Goal: Task Accomplishment & Management: Complete application form

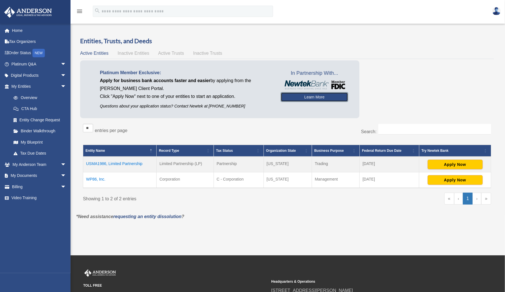
click at [303, 95] on link "Learn More" at bounding box center [314, 97] width 67 height 10
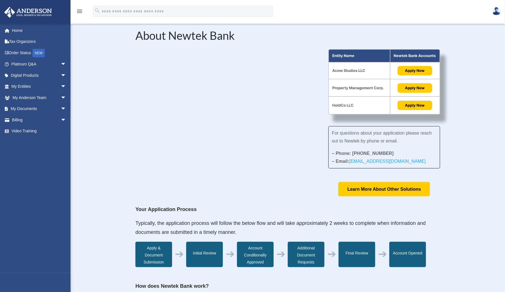
click at [80, 9] on icon "menu" at bounding box center [79, 11] width 7 height 7
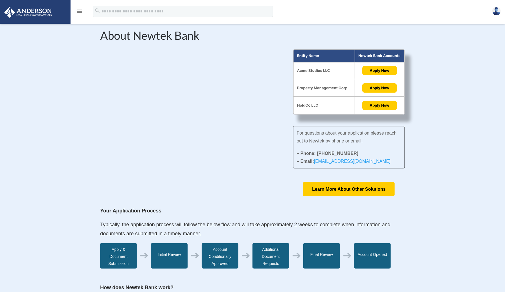
click at [80, 9] on icon "menu" at bounding box center [79, 11] width 7 height 7
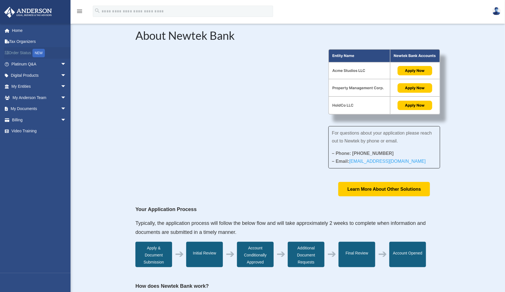
click at [26, 50] on link "Order Status NEW" at bounding box center [39, 53] width 71 height 12
click at [38, 109] on link "My Documents arrow_drop_down" at bounding box center [39, 108] width 71 height 11
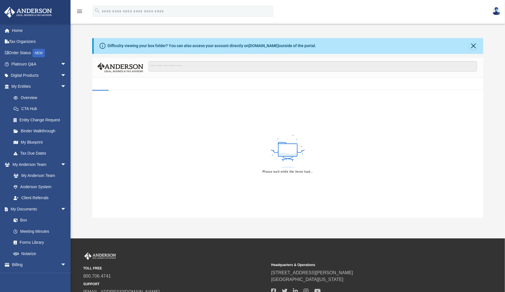
click at [59, 106] on link "CTA Hub" at bounding box center [41, 108] width 67 height 11
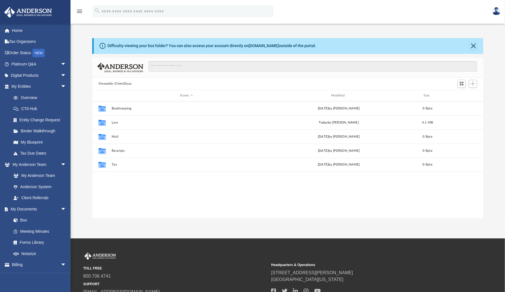
scroll to position [124, 387]
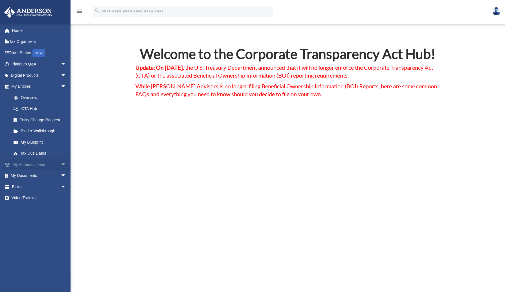
click at [61, 163] on span "arrow_drop_down" at bounding box center [66, 165] width 11 height 12
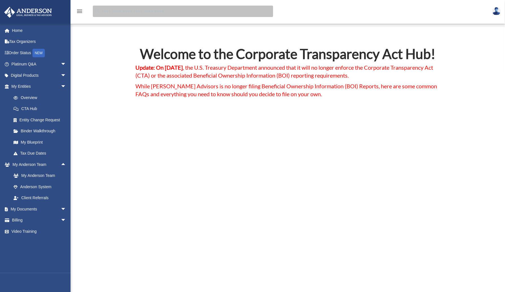
click at [112, 11] on input "search" at bounding box center [183, 11] width 180 height 11
type input "**********"
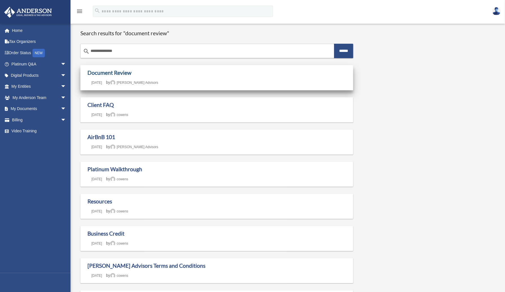
click at [100, 72] on link "Document Review" at bounding box center [109, 72] width 44 height 6
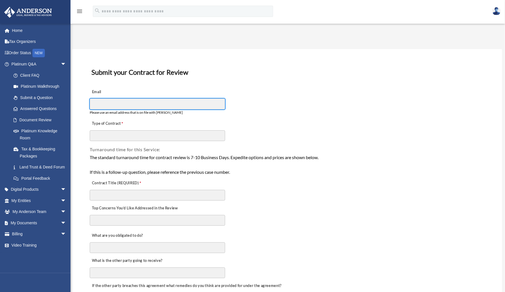
click at [120, 104] on input "Email" at bounding box center [157, 103] width 135 height 11
type input "**********"
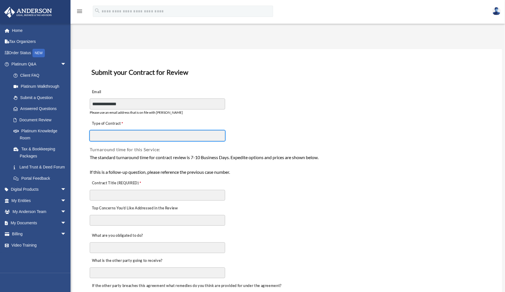
click at [125, 135] on input "Type of Contract" at bounding box center [157, 135] width 135 height 11
type input "**********"
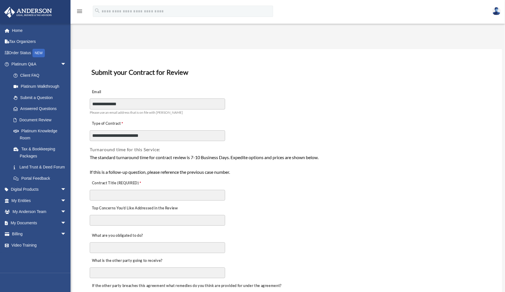
click at [112, 219] on textarea "Top Concerns You’d Like Addressed in the Review" at bounding box center [157, 220] width 135 height 11
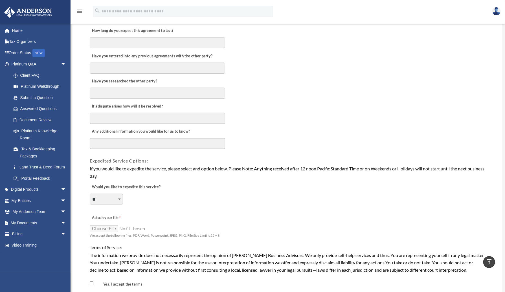
scroll to position [300, 0]
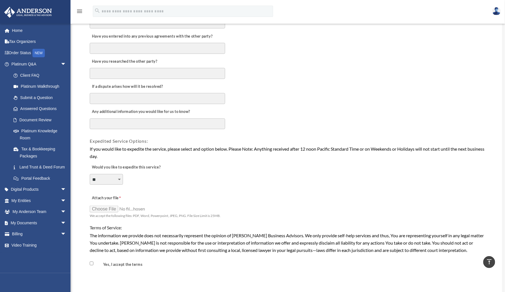
type textarea "**********"
click at [106, 205] on input "Attach your file" at bounding box center [118, 209] width 56 height 8
type input "**********"
click at [111, 205] on input "Attach your file" at bounding box center [118, 209] width 56 height 8
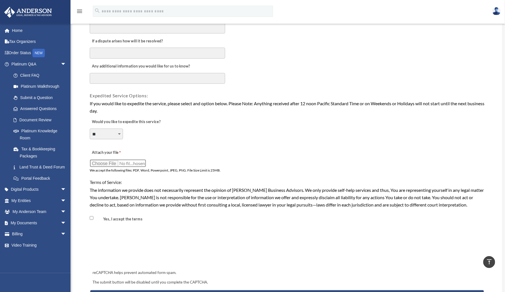
scroll to position [346, 0]
click at [109, 159] on input "Attach your file" at bounding box center [118, 163] width 56 height 8
click at [105, 159] on input "Attach your file" at bounding box center [118, 163] width 56 height 8
type input "**********"
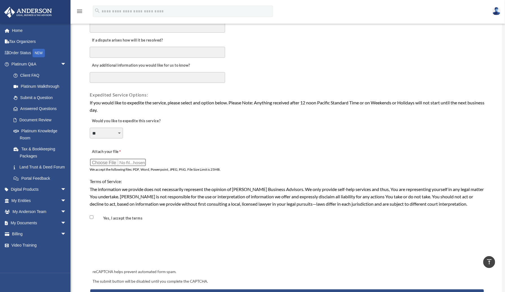
click at [108, 159] on input "Attach your file" at bounding box center [118, 163] width 56 height 8
click at [111, 160] on input "Attach your file" at bounding box center [118, 163] width 56 height 8
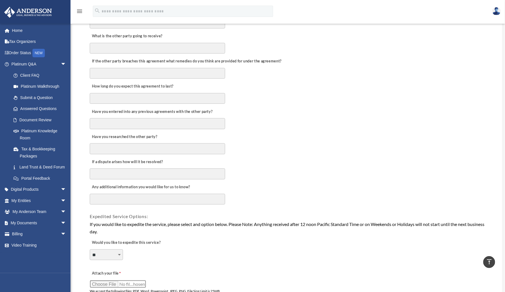
scroll to position [0, 0]
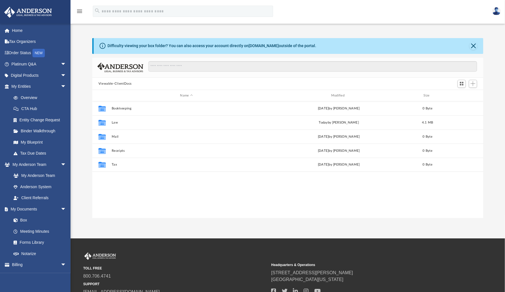
scroll to position [124, 387]
click at [43, 172] on link "My Anderson Team" at bounding box center [41, 175] width 67 height 11
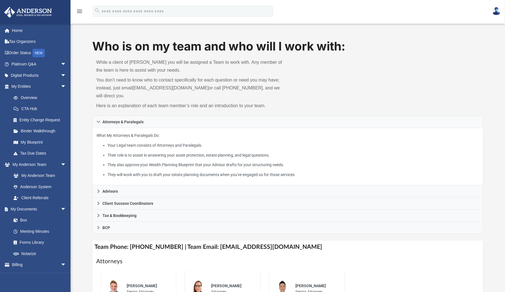
click at [376, 175] on li "They will work with you to draft your estate planning documents when you’ve eng…" at bounding box center [293, 174] width 372 height 7
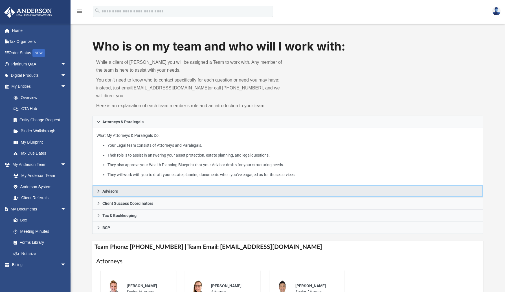
click at [98, 191] on icon at bounding box center [98, 191] width 4 height 4
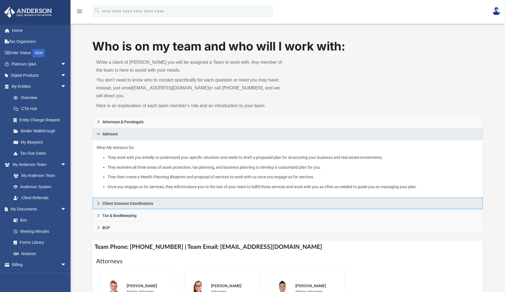
click at [139, 203] on span "Client Success Coordinators" at bounding box center [127, 203] width 51 height 4
